Goal: Obtain resource: Download file/media

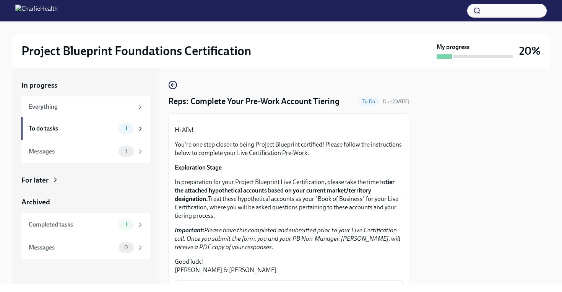
click at [308, 120] on button "Zoom image" at bounding box center [288, 120] width 57 height 0
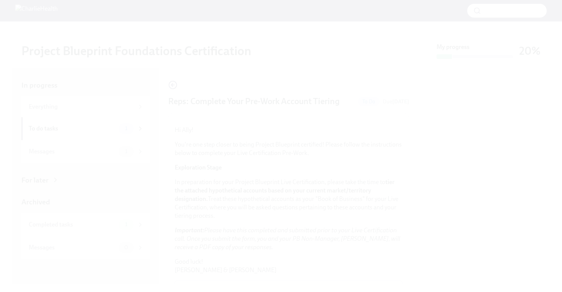
click at [451, 208] on button "Unzoom image" at bounding box center [281, 146] width 562 height 292
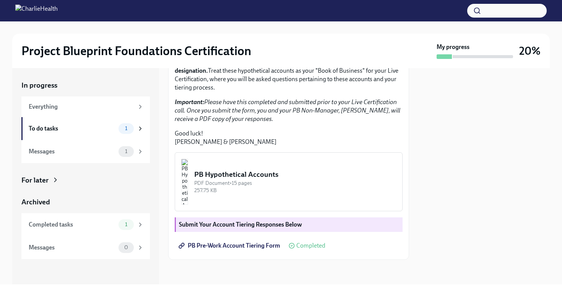
scroll to position [183, 0]
click at [112, 132] on div "To do tasks 1" at bounding box center [86, 128] width 115 height 11
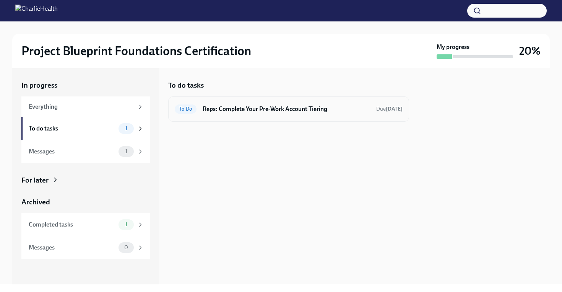
click at [321, 111] on h6 "Reps: Complete Your Pre-Work Account Tiering" at bounding box center [286, 109] width 167 height 8
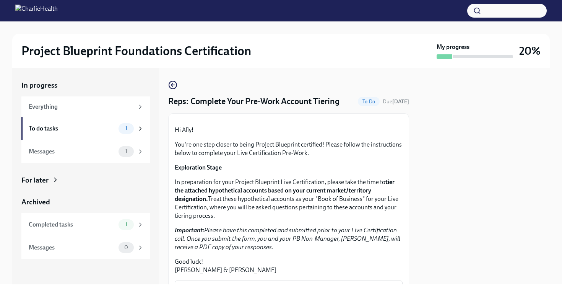
click at [256, 120] on div at bounding box center [289, 120] width 228 height 0
click at [370, 101] on span "To Do" at bounding box center [369, 102] width 22 height 6
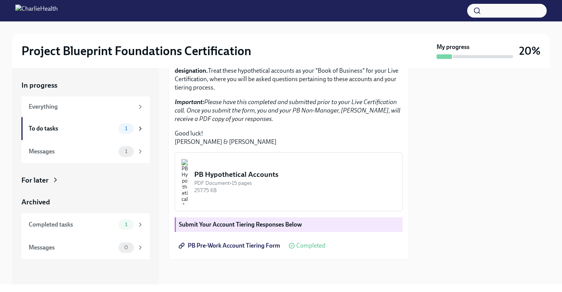
scroll to position [183, 0]
click at [188, 184] on img "button" at bounding box center [184, 182] width 7 height 46
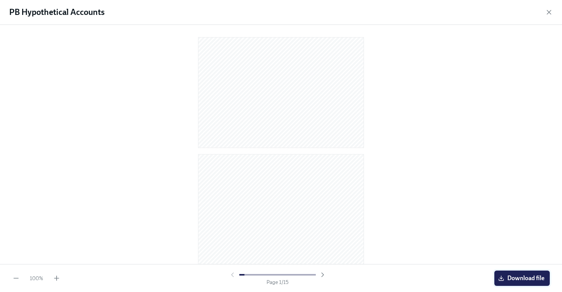
click at [506, 279] on span "Download file" at bounding box center [522, 278] width 45 height 8
